Goal: Task Accomplishment & Management: Use online tool/utility

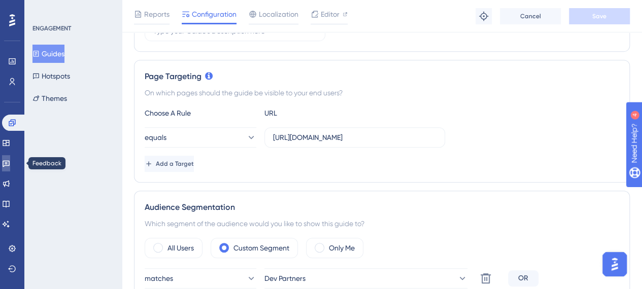
click at [10, 160] on icon at bounding box center [6, 163] width 8 height 8
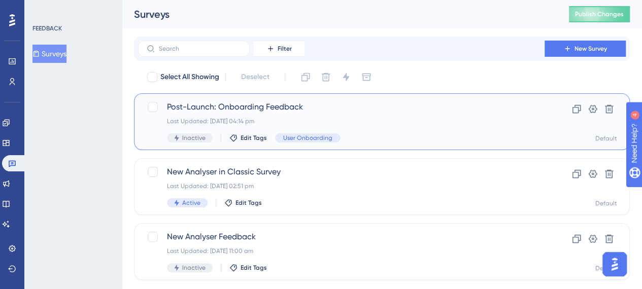
click at [289, 108] on span "Post-Launch: Onboarding Feedback" at bounding box center [341, 107] width 348 height 12
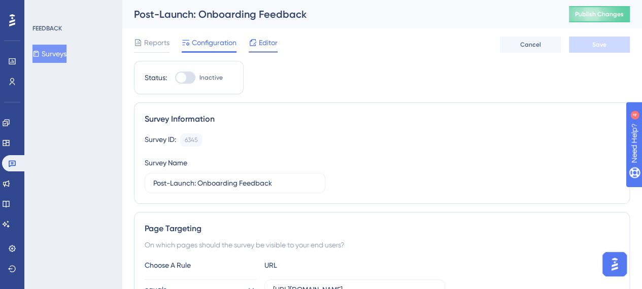
click at [264, 48] on span "Editor" at bounding box center [268, 43] width 19 height 12
